Goal: Transaction & Acquisition: Purchase product/service

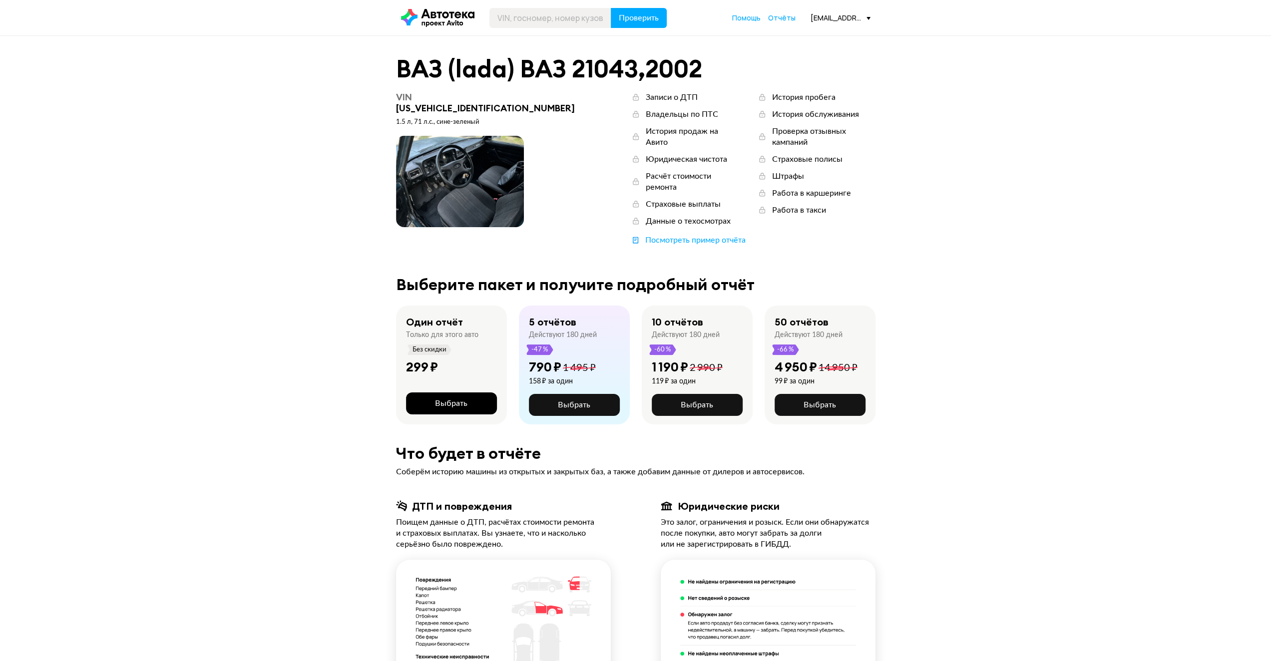
click at [490, 393] on button "Выбрать" at bounding box center [451, 404] width 91 height 22
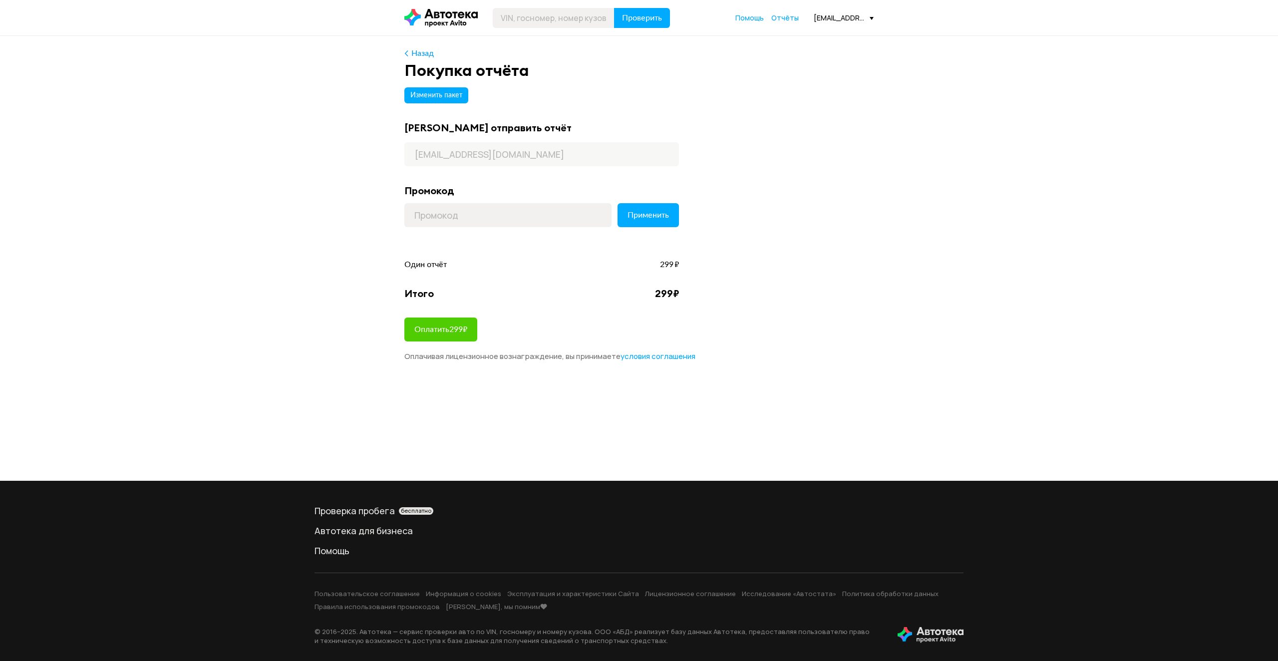
click at [474, 227] on form "Применить" at bounding box center [542, 220] width 275 height 34
click at [476, 216] on input at bounding box center [508, 215] width 207 height 24
paste input "LETSGO"
type input "LETSGO"
click at [647, 211] on span "Применить" at bounding box center [648, 215] width 41 height 8
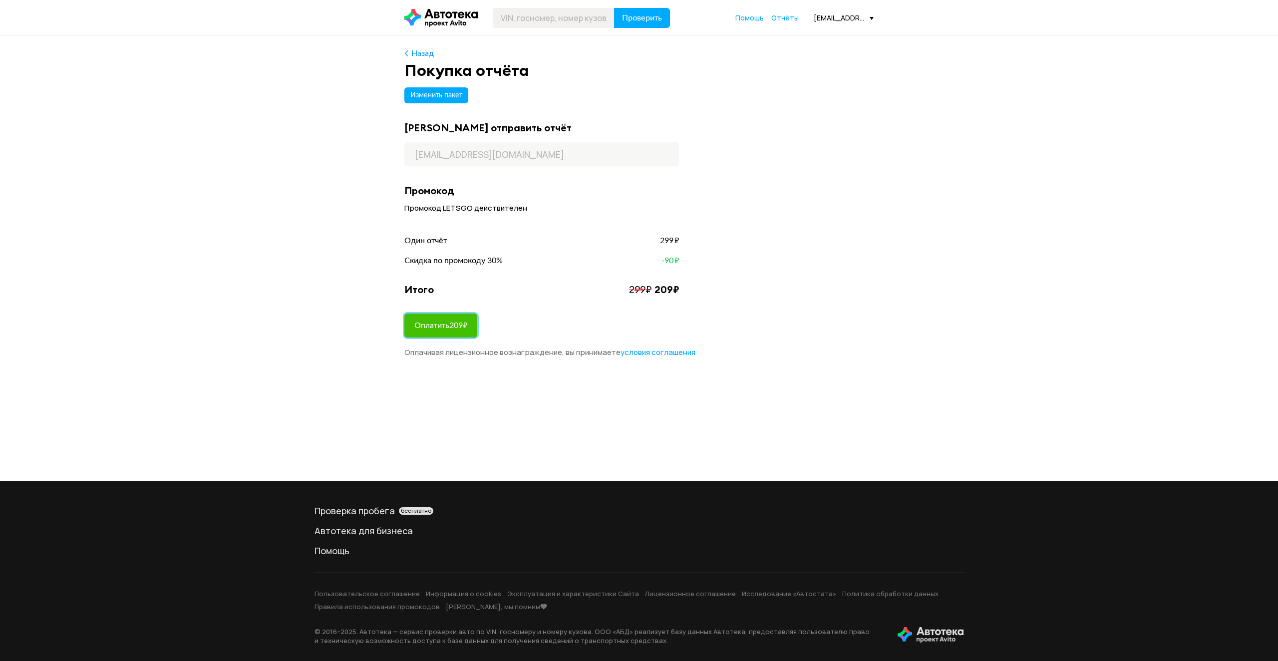
click at [464, 323] on span "Оплатить 209 ₽" at bounding box center [440, 326] width 53 height 8
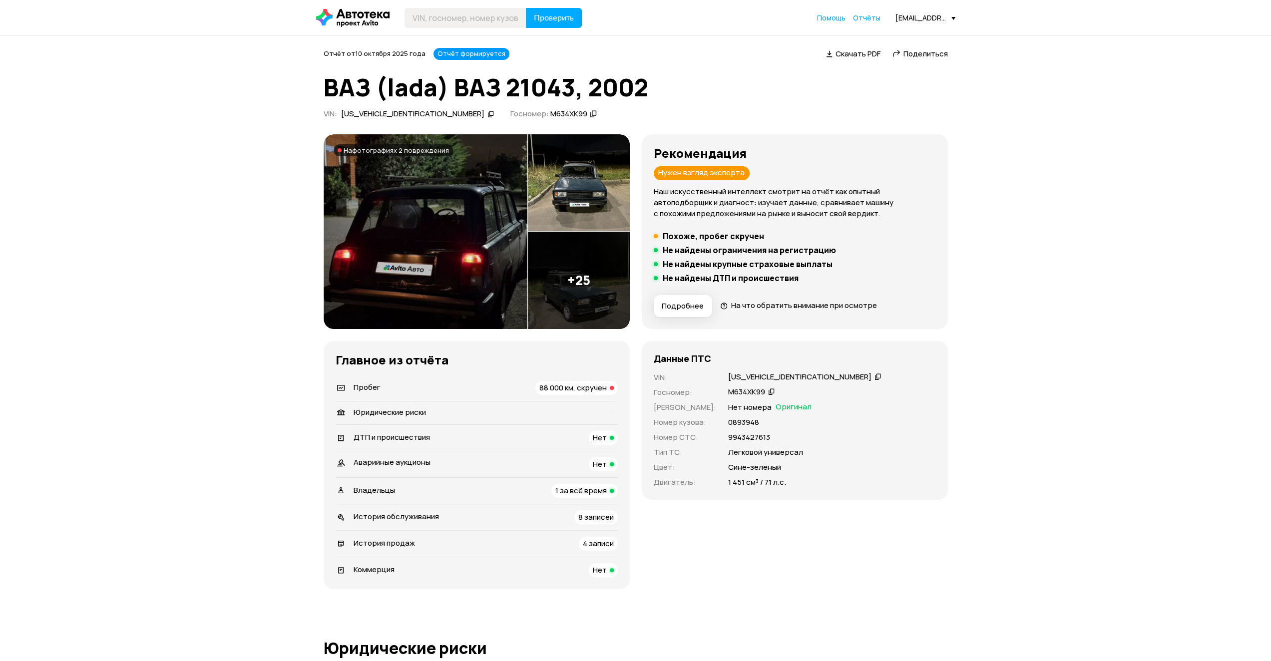
click at [925, 53] on span "Поделиться" at bounding box center [925, 53] width 44 height 10
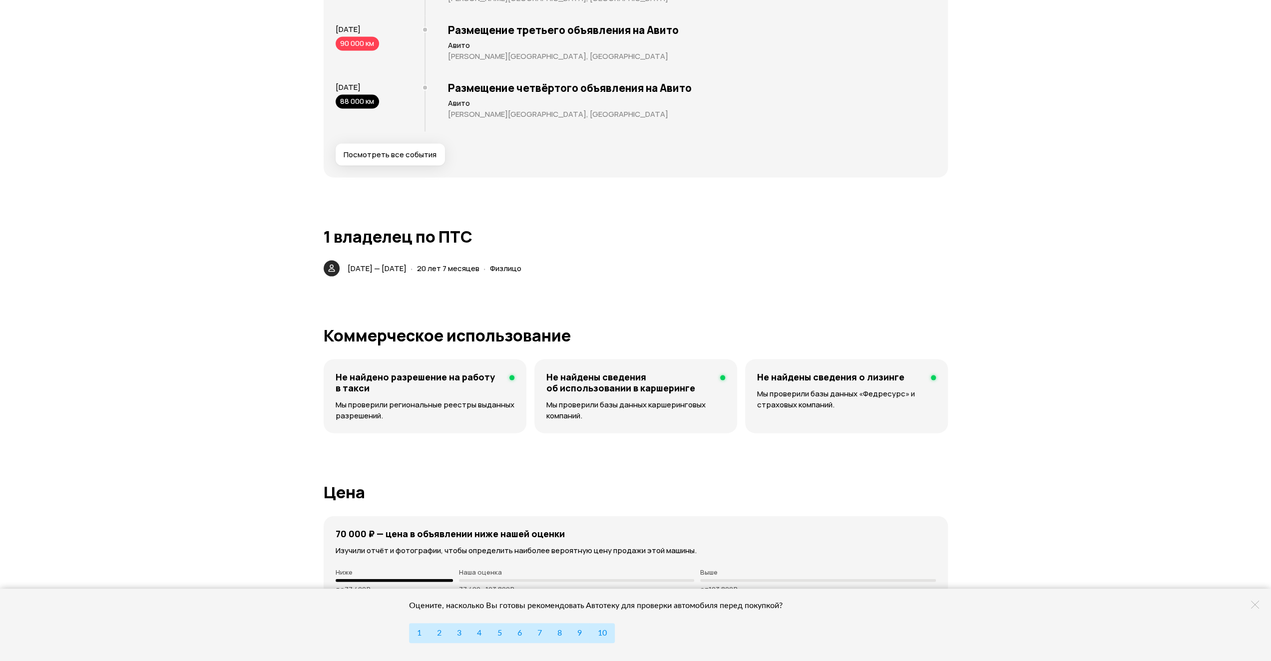
scroll to position [2048, 0]
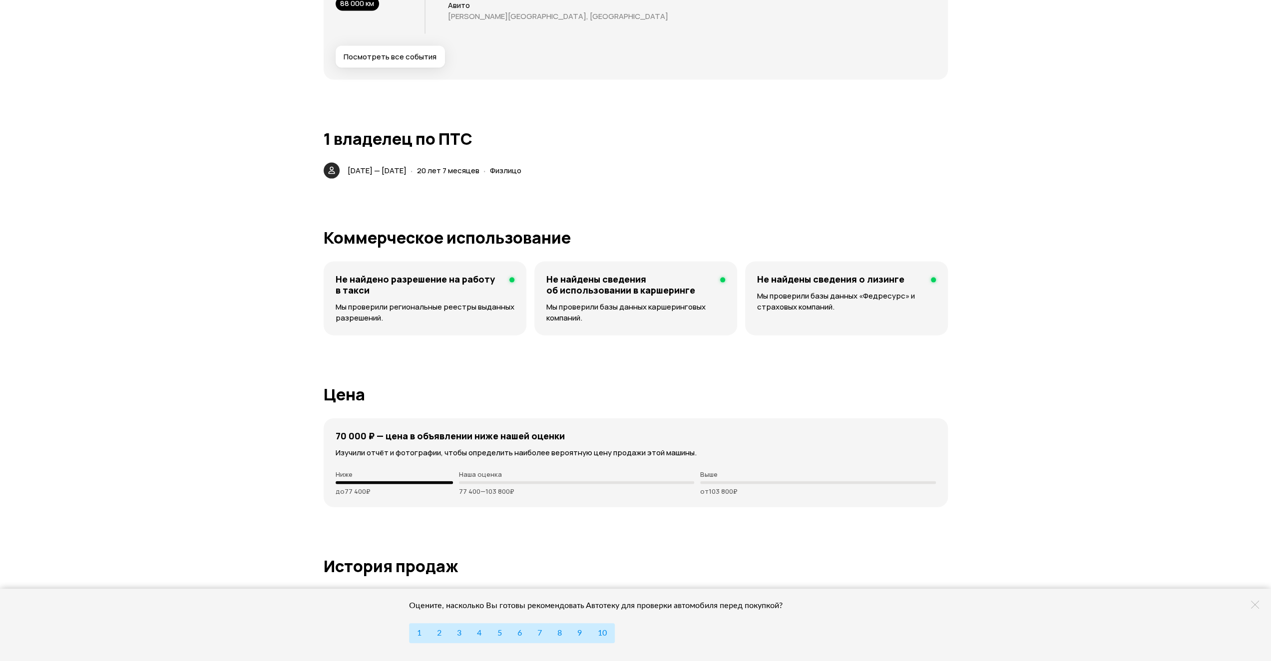
click at [396, 482] on div at bounding box center [395, 482] width 118 height 3
drag, startPoint x: 530, startPoint y: 479, endPoint x: 528, endPoint y: 484, distance: 5.4
click at [529, 483] on div "Наша оценка 77 400 — 103 800 ₽" at bounding box center [576, 482] width 235 height 25
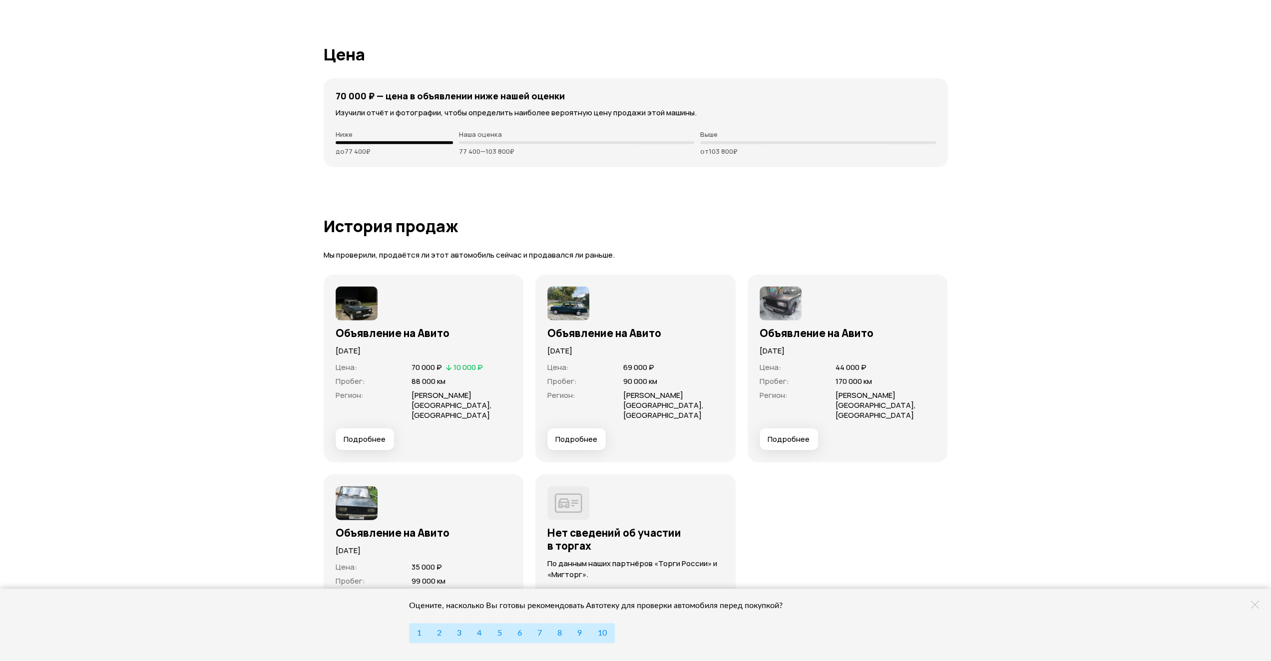
scroll to position [2397, 0]
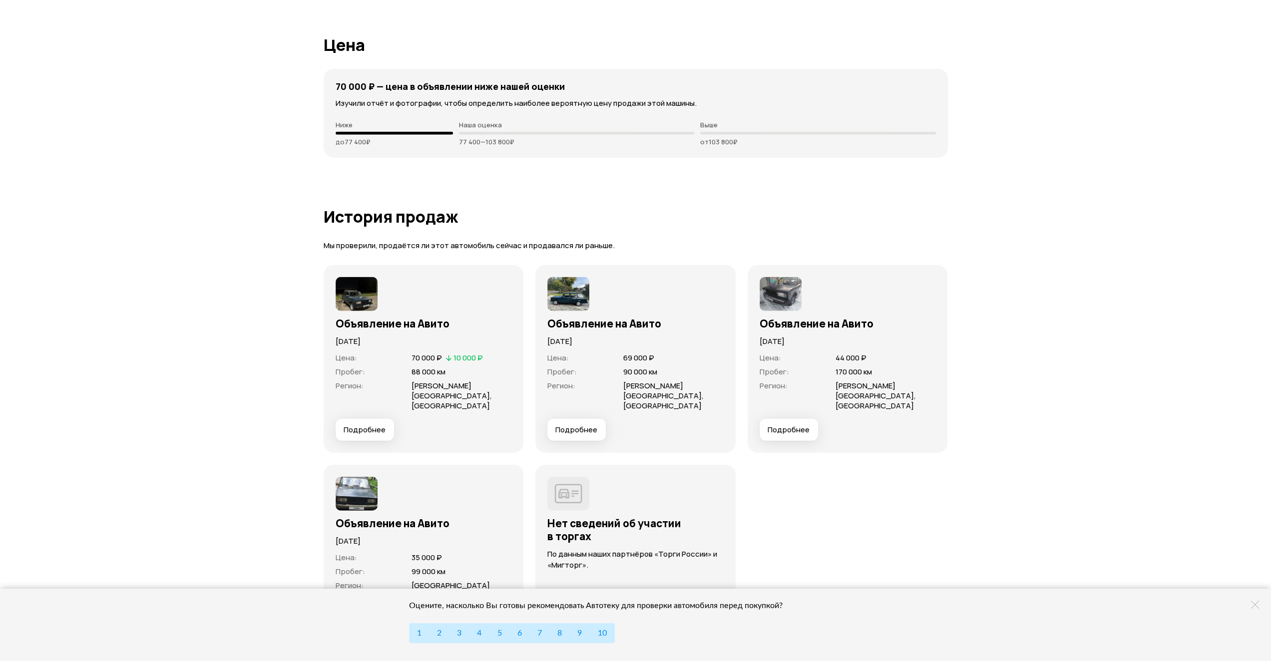
click at [358, 425] on span "Подробнее" at bounding box center [365, 430] width 42 height 10
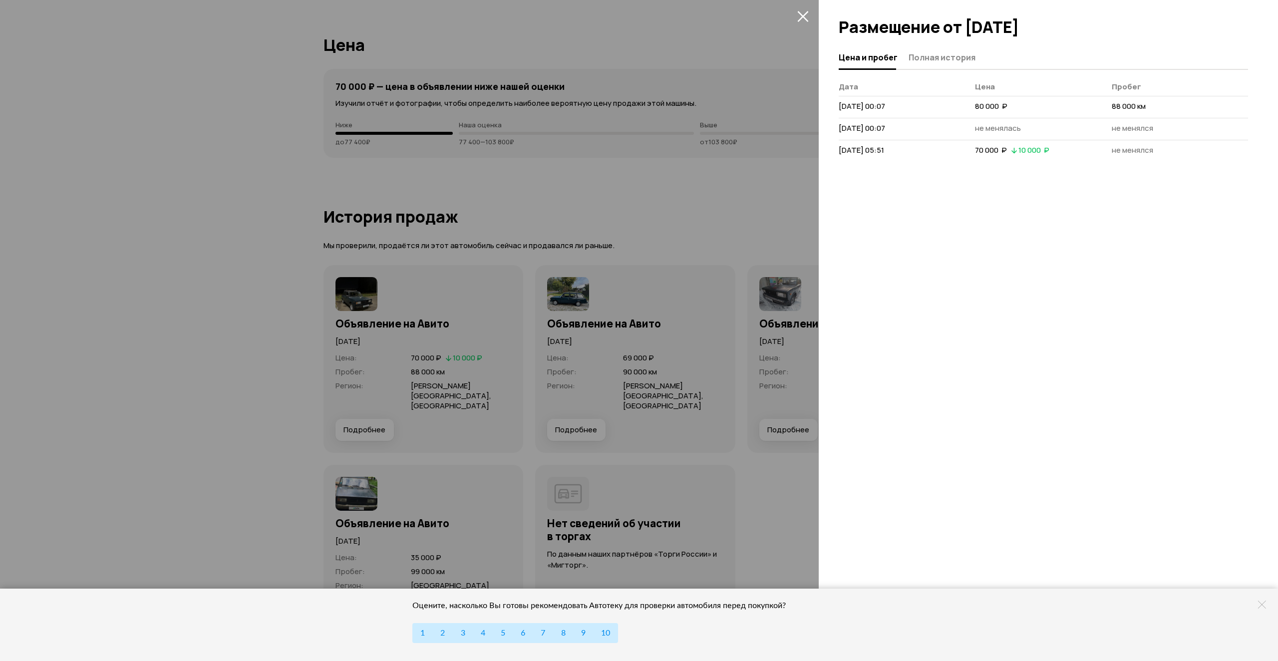
click at [960, 217] on div "Цена и пробег Полная история Дата Цена Пробег 2 октября 2025 г. 00:07 80 000  ₽…" at bounding box center [1048, 353] width 459 height 615
click at [663, 245] on div at bounding box center [639, 330] width 1278 height 661
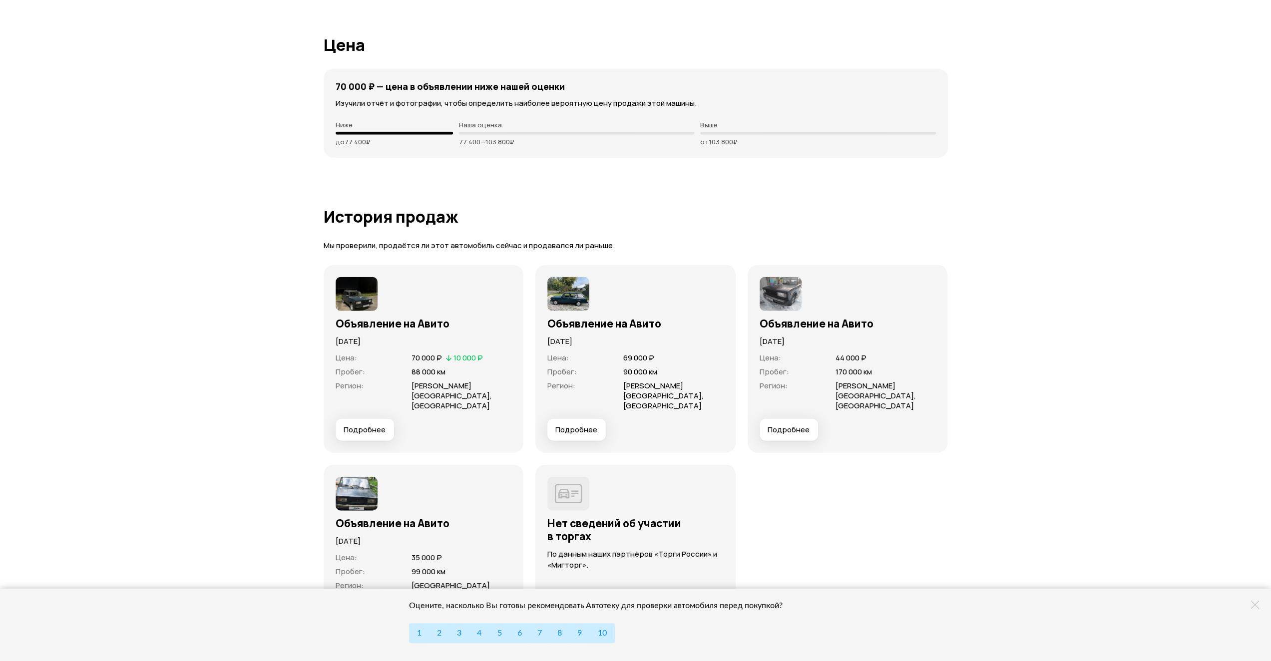
drag, startPoint x: 434, startPoint y: 347, endPoint x: 436, endPoint y: 360, distance: 13.1
click at [435, 348] on div "Цена : 70 000 ₽   10 000 ₽ Пробег : 88 000 км Регион : Московская область, Видн…" at bounding box center [424, 383] width 176 height 72
click at [436, 361] on span "70 000 ₽" at bounding box center [426, 358] width 30 height 10
click at [468, 359] on span "10 000 ₽" at bounding box center [467, 358] width 29 height 10
click at [468, 358] on span "10 000 ₽" at bounding box center [467, 358] width 29 height 10
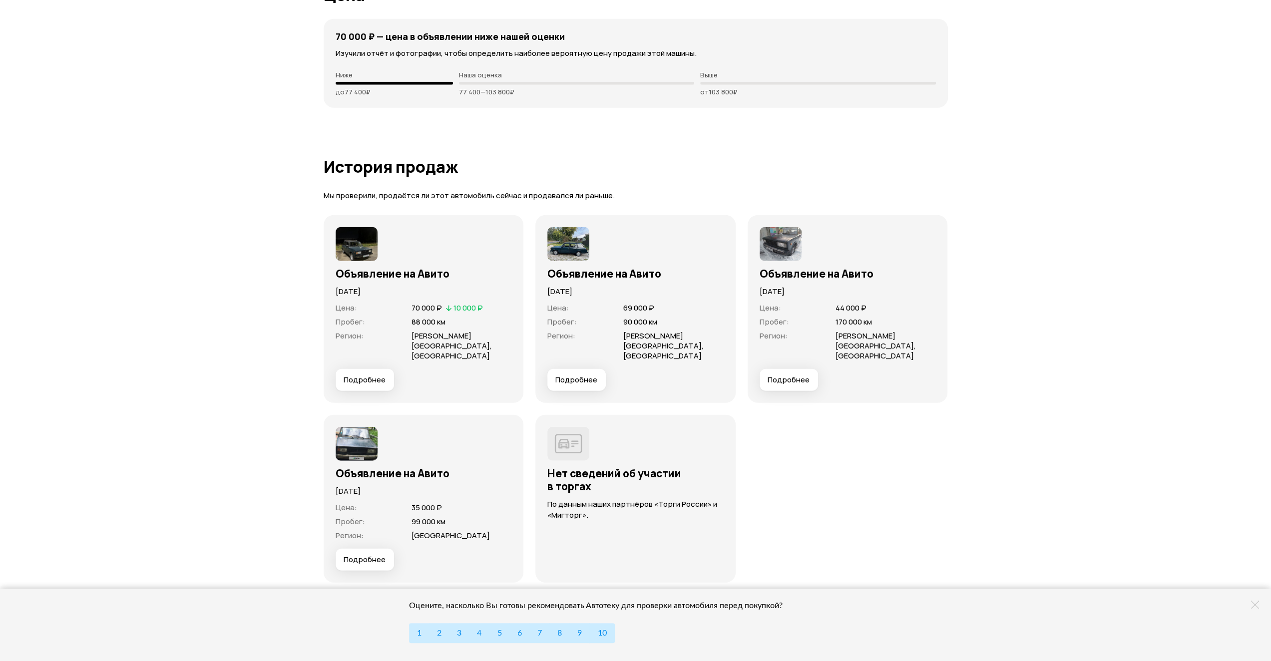
scroll to position [2497, 0]
